Goal: Transaction & Acquisition: Purchase product/service

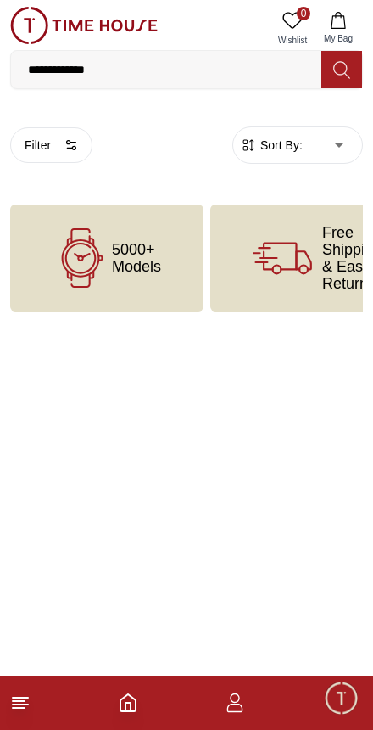
click at [25, 710] on icon at bounding box center [20, 703] width 20 height 20
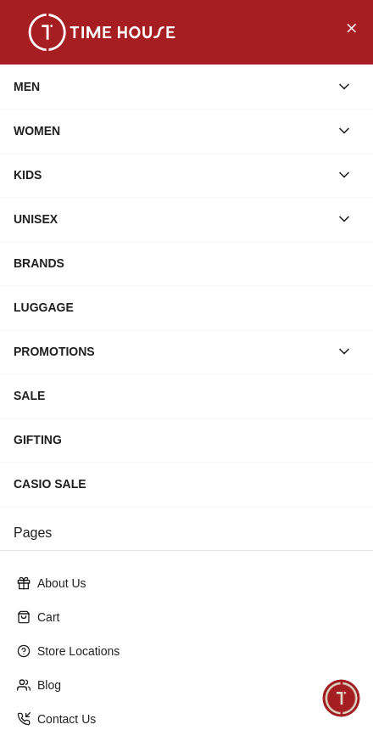
click at [114, 82] on div "MEN" at bounding box center [172, 86] width 316 height 31
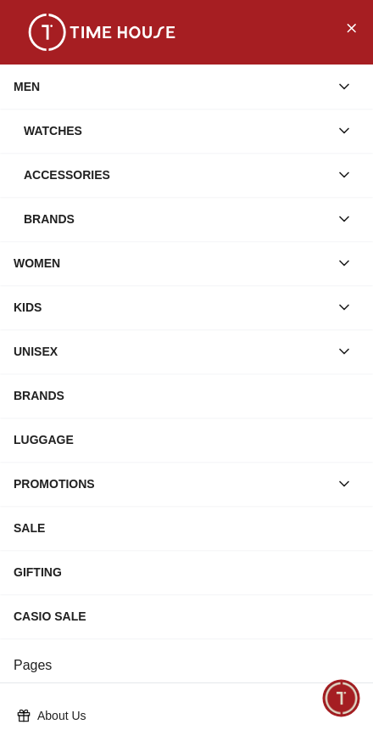
click at [178, 132] on div "Watches" at bounding box center [177, 130] width 306 height 31
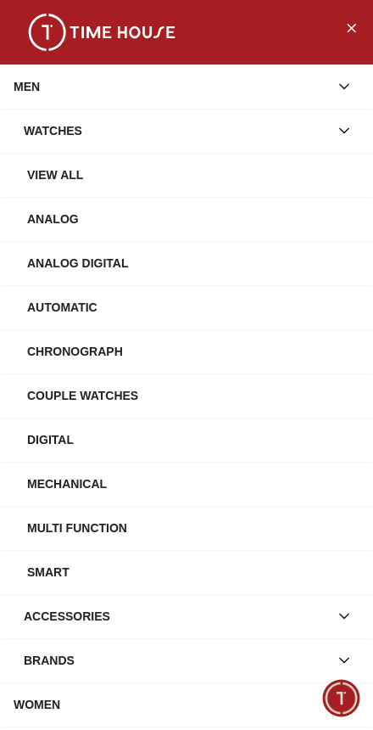
click at [119, 171] on div "View All" at bounding box center [193, 175] width 333 height 31
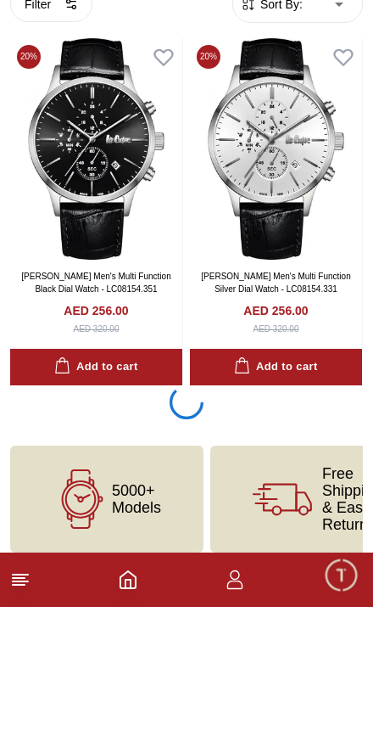
scroll to position [6722, 0]
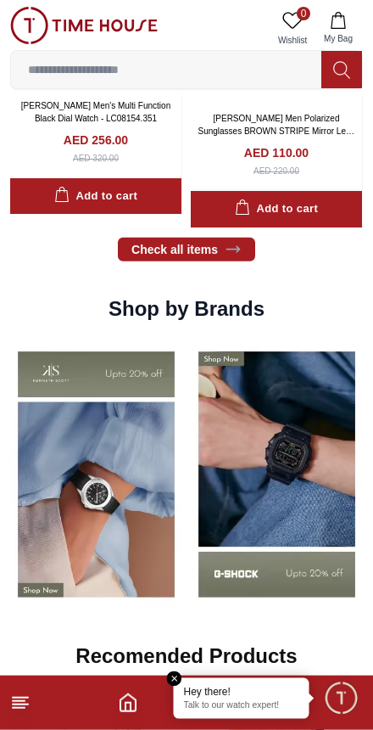
scroll to position [1455, 0]
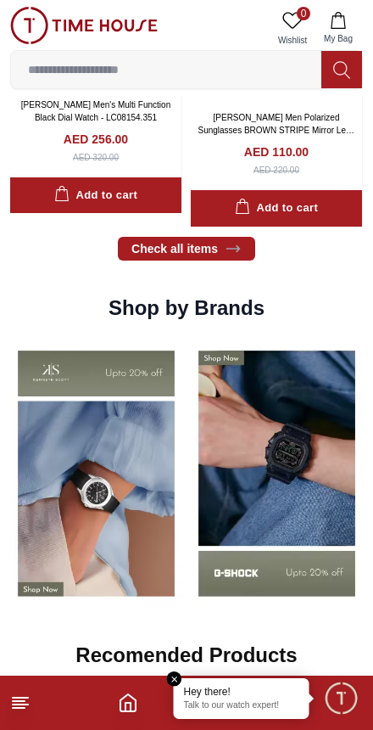
click at [20, 711] on icon at bounding box center [20, 703] width 20 height 20
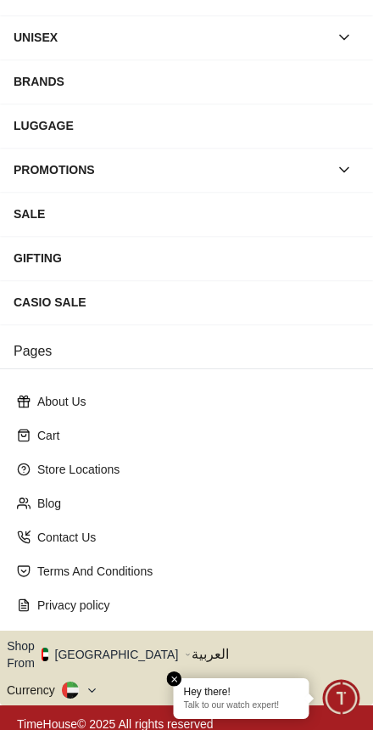
scroll to position [181, 0]
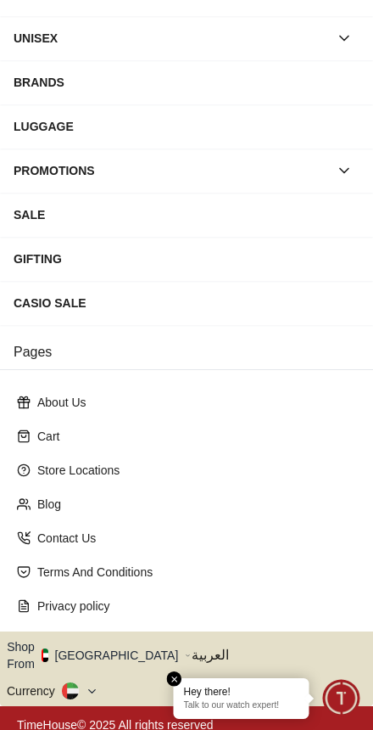
click at [121, 649] on button "Shop From [GEOGRAPHIC_DATA]" at bounding box center [99, 655] width 184 height 34
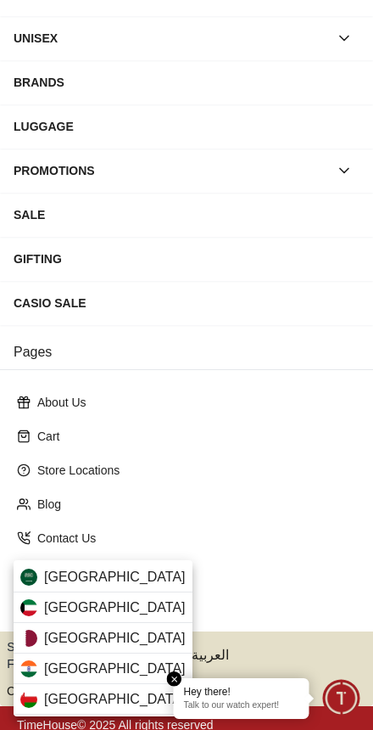
click at [123, 604] on div "[GEOGRAPHIC_DATA]" at bounding box center [103, 607] width 179 height 31
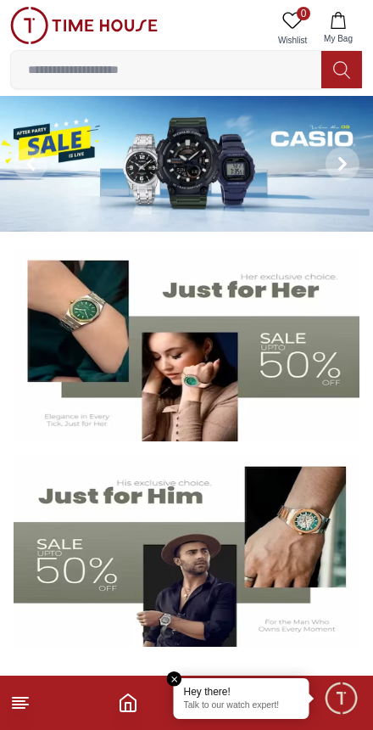
click at [19, 710] on icon at bounding box center [20, 703] width 20 height 20
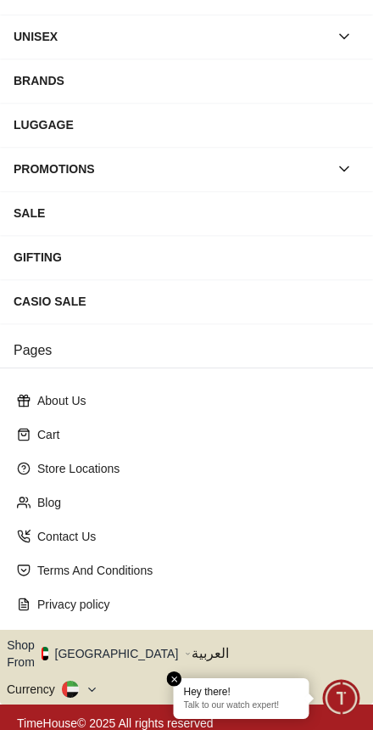
scroll to position [181, 0]
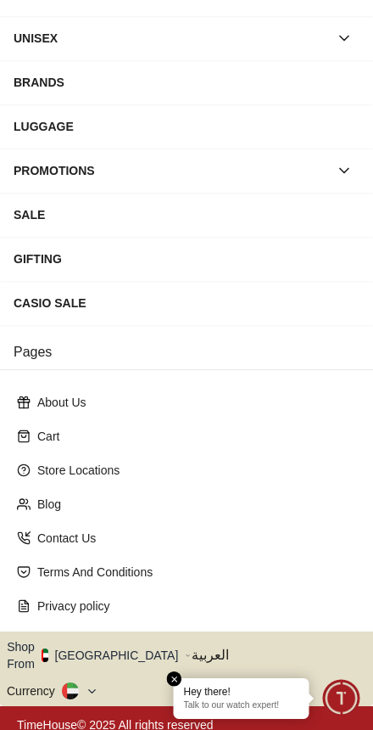
click at [121, 645] on button "Shop From [GEOGRAPHIC_DATA]" at bounding box center [99, 655] width 184 height 34
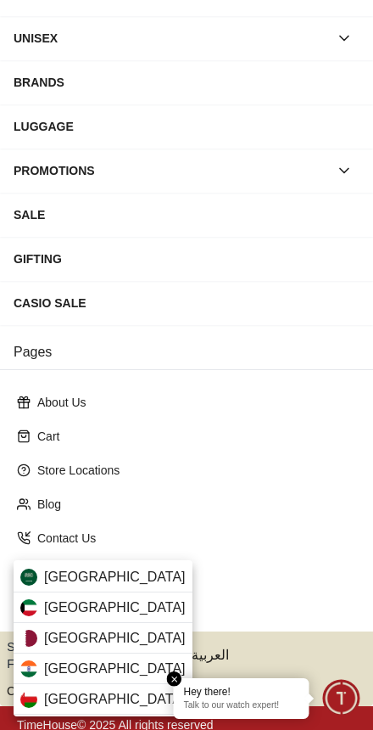
click at [104, 604] on div "[GEOGRAPHIC_DATA]" at bounding box center [103, 607] width 179 height 31
